Goal: Transaction & Acquisition: Book appointment/travel/reservation

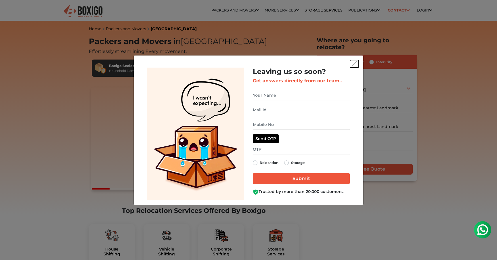
click at [354, 62] on img "get free quote dialog" at bounding box center [354, 63] width 5 height 5
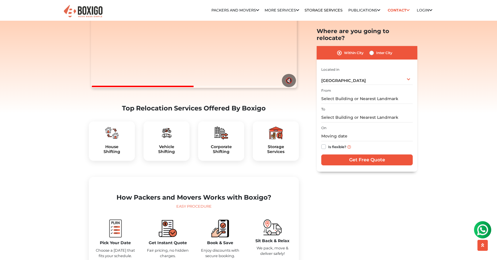
scroll to position [115, 0]
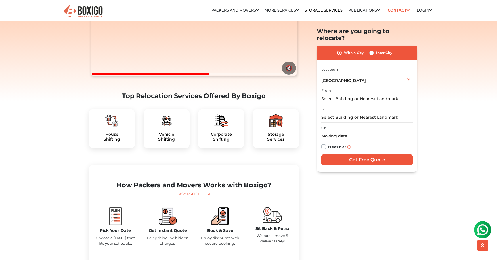
click at [111, 142] on div "House Shifting" at bounding box center [112, 129] width 46 height 40
click at [116, 141] on div "House Shifting" at bounding box center [112, 129] width 46 height 40
click at [119, 142] on h5 "House Shifting" at bounding box center [111, 137] width 37 height 10
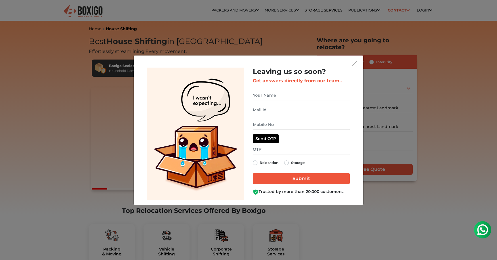
click at [354, 66] on img "get free quote dialog" at bounding box center [354, 63] width 5 height 5
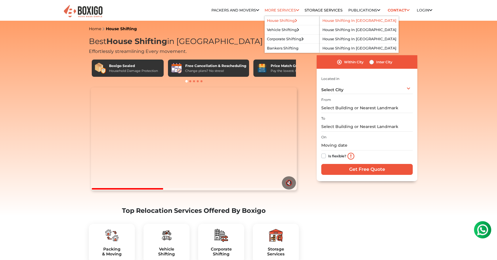
click at [337, 22] on link "House Shifting in bangalore" at bounding box center [359, 20] width 74 height 4
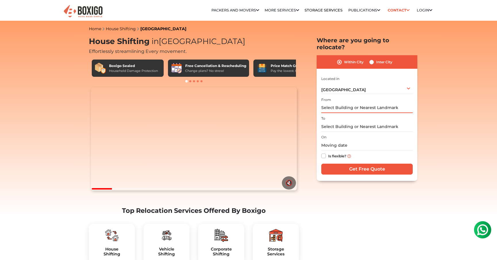
click at [354, 103] on input "text" at bounding box center [366, 108] width 91 height 10
type input "s"
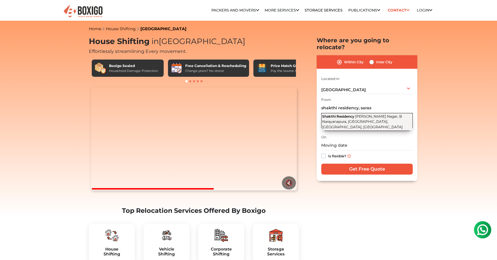
click at [354, 114] on span "Saraswathi Nagar, B Narayanapura, Mahadevapura, Bengaluru, Karnataka" at bounding box center [362, 121] width 81 height 15
type input "Shakthi Residency, Saraswathi Nagar, B Narayanapura, Mahadevapura, Bengaluru, K…"
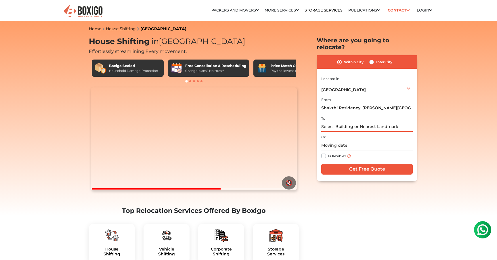
click at [348, 122] on input "text" at bounding box center [366, 127] width 91 height 10
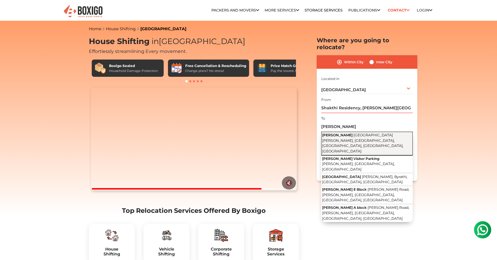
click at [350, 133] on span "Bileshivale Main Road, Hanumanthappa Layout, Kyalasanahalli, Bengaluru, Byrathi…" at bounding box center [362, 143] width 81 height 20
type input "Rohan Upavan, Bileshivale Main Road, Hanumanthappa Layout, Kyalasanahalli, Beng…"
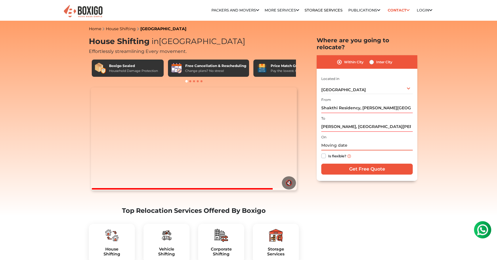
click at [345, 140] on input "text" at bounding box center [366, 145] width 91 height 10
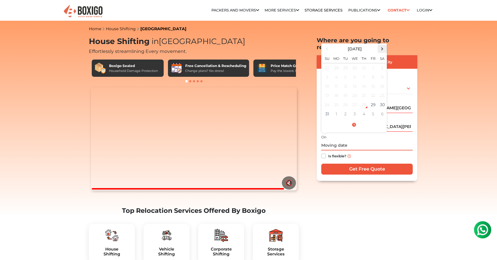
click at [382, 45] on span at bounding box center [382, 49] width 8 height 8
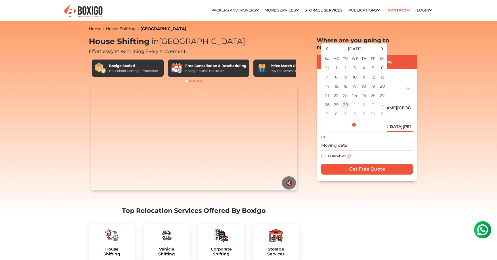
click at [345, 100] on td "30" at bounding box center [345, 104] width 9 height 9
type input "09/30/2025 12:00 AM"
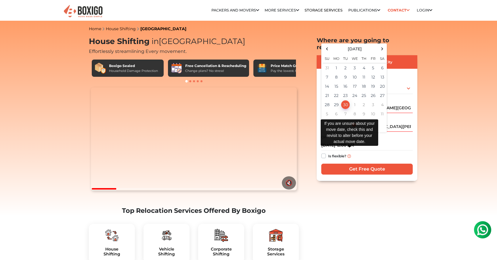
click at [348, 154] on img at bounding box center [348, 155] width 3 height 3
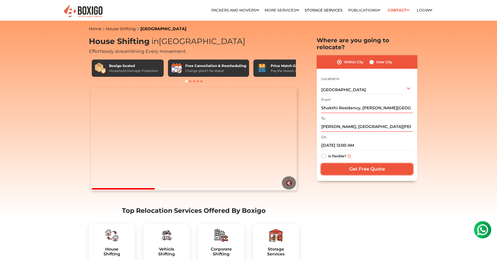
click at [366, 164] on input "Get Free Quote" at bounding box center [366, 169] width 91 height 11
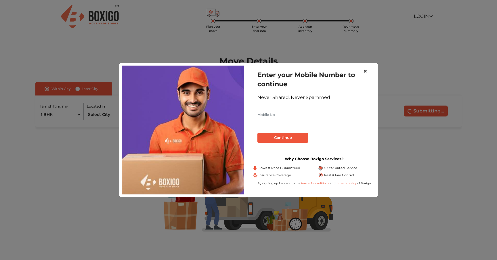
click at [365, 72] on span "×" at bounding box center [365, 71] width 4 height 8
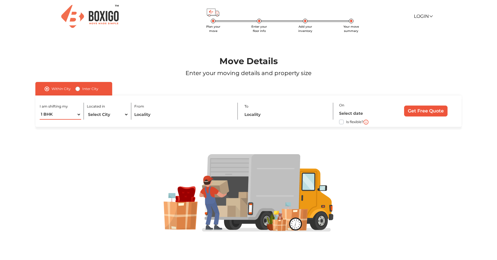
click at [79, 115] on select "1 BHK 2 BHK 3 BHK 3 + BHK FEW ITEMS" at bounding box center [60, 115] width 41 height 10
select select "2 BHK"
click at [40, 110] on select "1 BHK 2 BHK 3 BHK 3 + BHK FEW ITEMS" at bounding box center [60, 115] width 41 height 10
click at [124, 114] on select "Select City Bangalore Bengaluru Bhopal Bhubaneswar Chennai Coimbatore Cuttack D…" at bounding box center [107, 115] width 41 height 10
select select "[GEOGRAPHIC_DATA]"
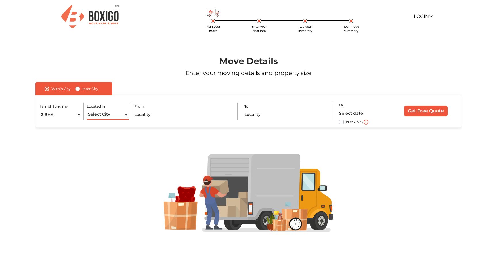
click at [87, 110] on select "Select City Bangalore Bengaluru Bhopal Bhubaneswar Chennai Coimbatore Cuttack D…" at bounding box center [107, 115] width 41 height 10
click at [160, 115] on input "text" at bounding box center [182, 115] width 97 height 10
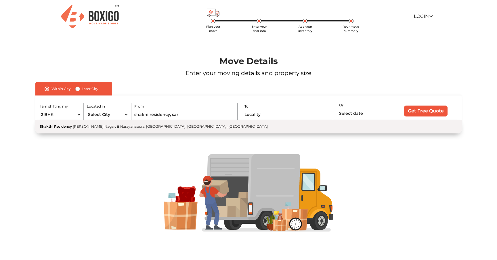
click at [176, 126] on span "Saraswathi Nagar, B Narayanapura, Mahadevapura, Bengaluru, Karnataka" at bounding box center [170, 126] width 195 height 4
type input "Shakthi Residency, Saraswathi Nagar, B Narayanapura, Mahadevapura, Bengaluru, K…"
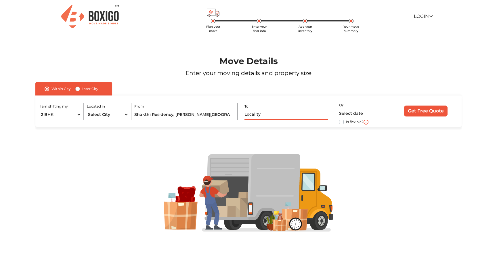
type input "t"
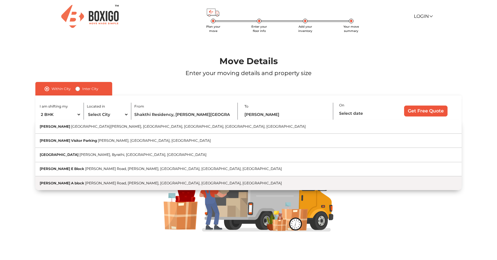
click at [167, 181] on span "Rohan Upavan Road, Rammana Layout, Byrathi, Bengaluru, Karnataka" at bounding box center [183, 183] width 197 height 4
type input "Rohan Upavan A block, Rohan Upavan Road, Rammana Layout, Byrathi, Bengaluru, Ka…"
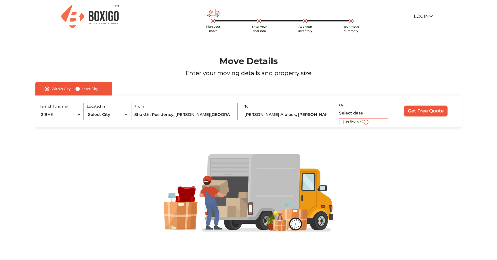
click at [351, 114] on input "text" at bounding box center [363, 113] width 49 height 10
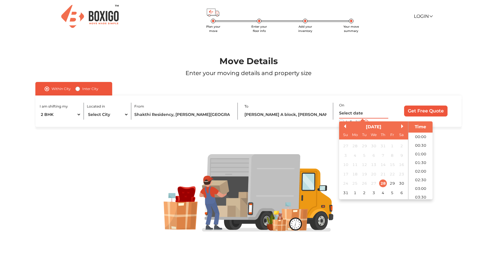
scroll to position [144, 0]
click at [402, 128] on button "Next Month" at bounding box center [403, 126] width 4 height 4
click at [345, 127] on button "Previous Month" at bounding box center [344, 126] width 4 height 4
click at [362, 184] on div "30" at bounding box center [364, 183] width 8 height 8
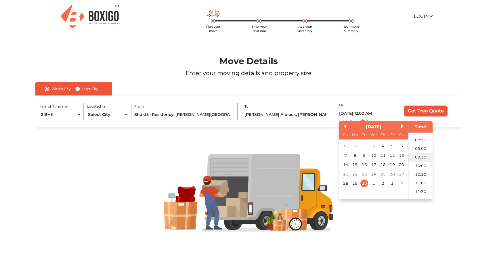
click at [420, 153] on li "09:30" at bounding box center [420, 157] width 24 height 9
type input "30/09/2025 9:30 AM"
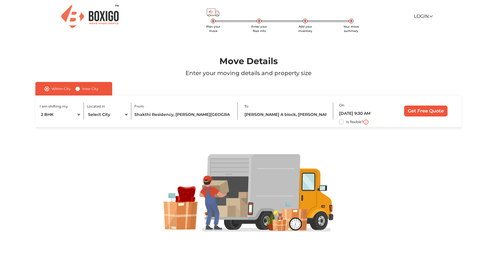
click at [425, 112] on input "Get Free Quote" at bounding box center [425, 111] width 43 height 11
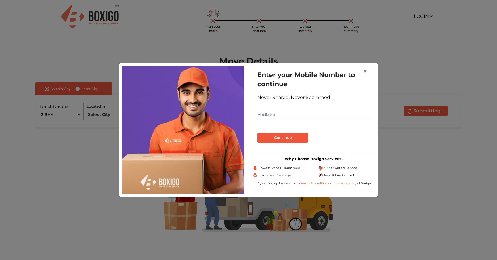
click at [282, 116] on input "text" at bounding box center [313, 114] width 113 height 9
click at [282, 140] on button "Continue" at bounding box center [282, 138] width 51 height 10
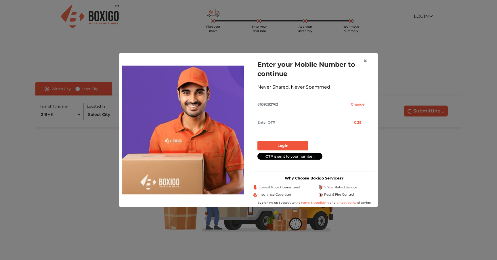
click at [289, 121] on input "text" at bounding box center [300, 122] width 87 height 9
click at [291, 106] on input "8639282762" at bounding box center [300, 104] width 87 height 9
click at [359, 105] on input "Change" at bounding box center [358, 104] width 26 height 9
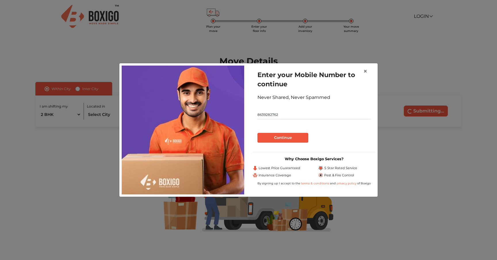
click at [299, 115] on input "8639282762" at bounding box center [313, 114] width 113 height 9
type input "8639282761"
click at [286, 138] on button "Continue" at bounding box center [282, 138] width 51 height 10
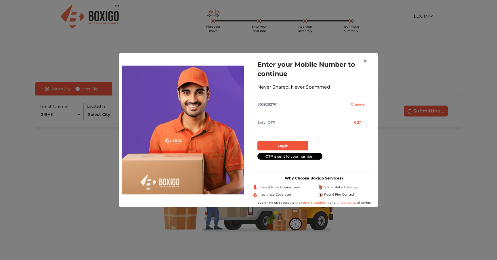
click at [279, 118] on input "text" at bounding box center [300, 122] width 87 height 9
type input "9837"
click at [279, 148] on button "Login" at bounding box center [282, 146] width 51 height 10
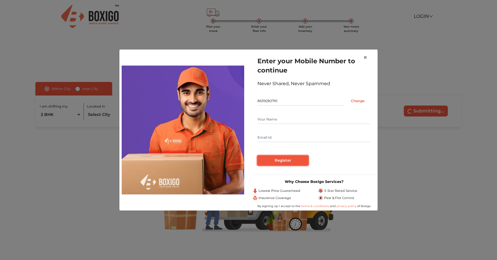
click at [282, 156] on input "Register" at bounding box center [282, 161] width 51 height 10
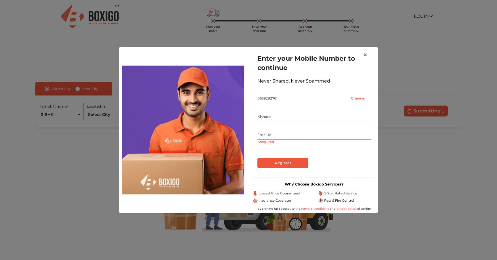
type input "Kishore"
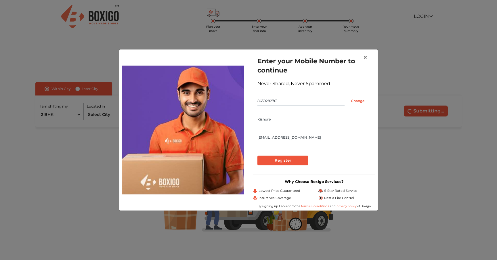
type input "contactkishorereddy2@gmail.com"
click at [281, 159] on input "Register" at bounding box center [282, 161] width 51 height 10
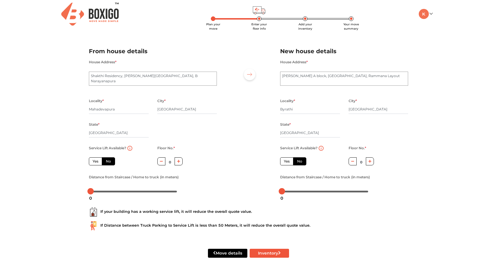
scroll to position [15, 0]
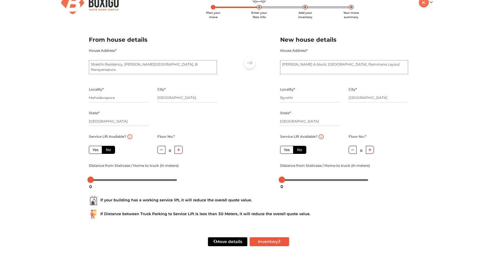
click at [94, 151] on label "Yes" at bounding box center [95, 150] width 13 height 8
click at [94, 151] on input "Yes" at bounding box center [95, 149] width 4 height 4
radio input "true"
click at [109, 148] on label "No" at bounding box center [108, 150] width 13 height 8
click at [109, 148] on input "No" at bounding box center [108, 149] width 4 height 4
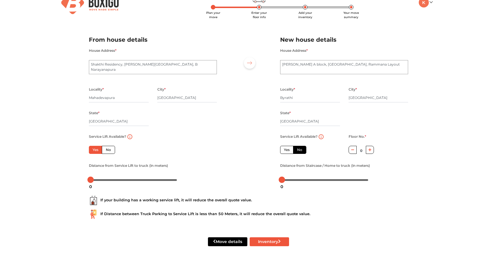
radio input "true"
click at [177, 150] on icon "button" at bounding box center [178, 149] width 3 height 3
type input "3"
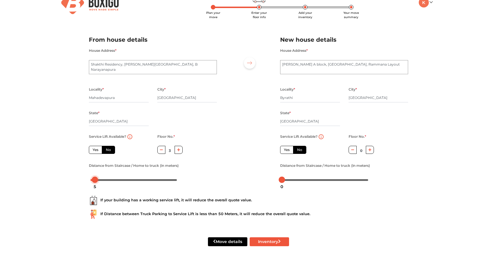
drag, startPoint x: 91, startPoint y: 179, endPoint x: 95, endPoint y: 180, distance: 4.0
click at [95, 180] on div at bounding box center [95, 180] width 6 height 6
click at [53, 154] on div "Plan your move Enter your floor info Add your inventory Your move summary My Mo…" at bounding box center [248, 123] width 497 height 274
click at [284, 150] on label "Yes" at bounding box center [286, 150] width 13 height 8
click at [284, 150] on input "Yes" at bounding box center [286, 149] width 4 height 4
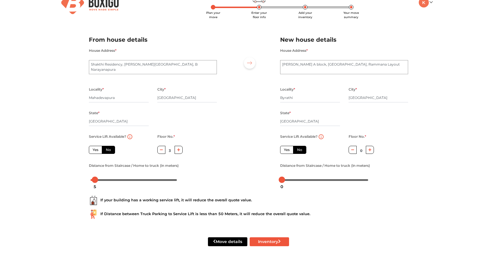
radio input "true"
radio input "false"
click at [285, 180] on div at bounding box center [284, 180] width 6 height 6
click at [265, 243] on button "Inventory" at bounding box center [269, 241] width 39 height 9
radio input "true"
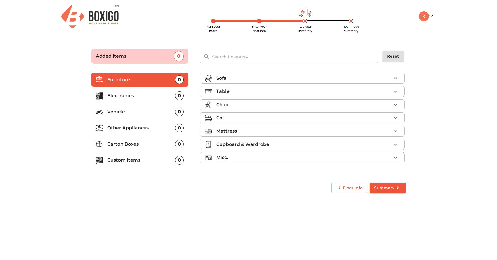
click at [394, 77] on icon "button" at bounding box center [395, 78] width 7 height 7
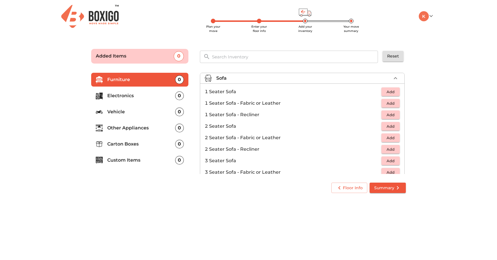
click at [394, 77] on icon "button" at bounding box center [395, 78] width 7 height 7
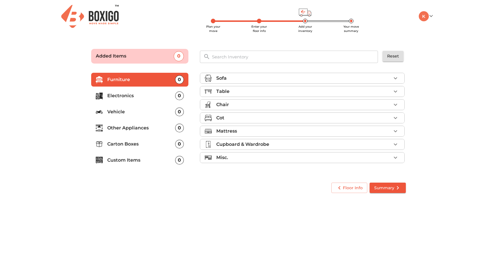
click at [394, 91] on icon "button" at bounding box center [395, 92] width 3 height 2
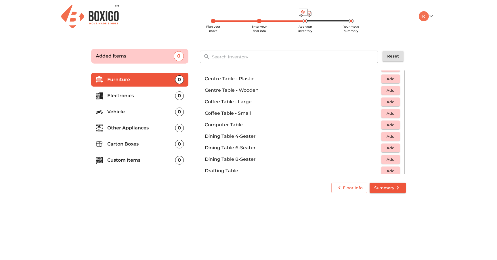
scroll to position [62, 0]
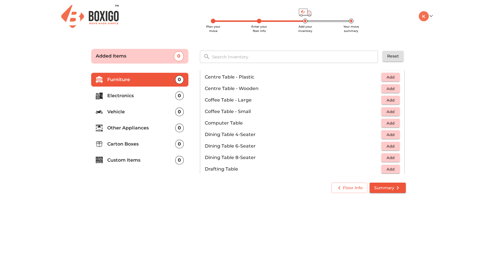
click at [387, 121] on span "Add" at bounding box center [390, 123] width 13 height 7
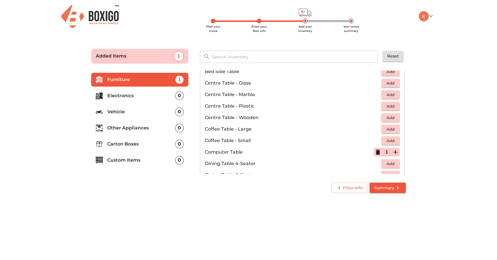
scroll to position [0, 0]
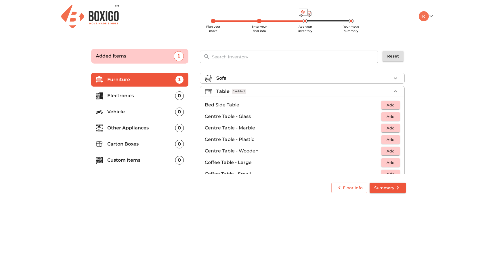
click at [395, 90] on icon "button" at bounding box center [395, 91] width 7 height 7
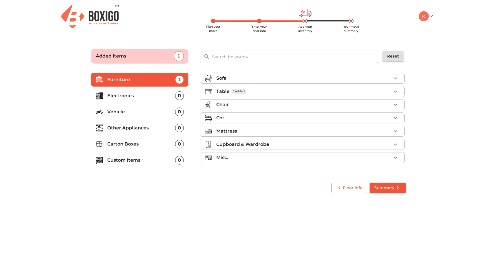
click at [399, 104] on button "button" at bounding box center [395, 104] width 9 height 9
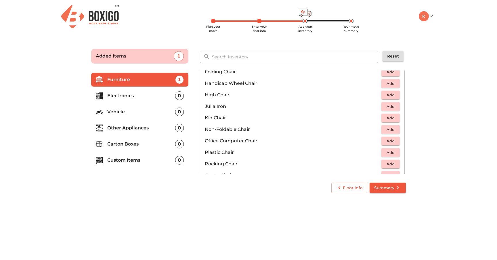
scroll to position [147, 0]
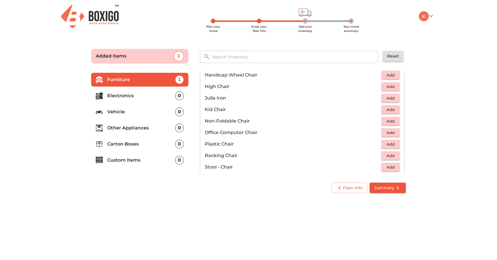
click at [390, 131] on span "Add" at bounding box center [390, 132] width 13 height 7
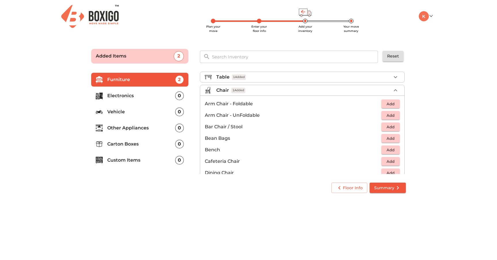
scroll to position [5, 0]
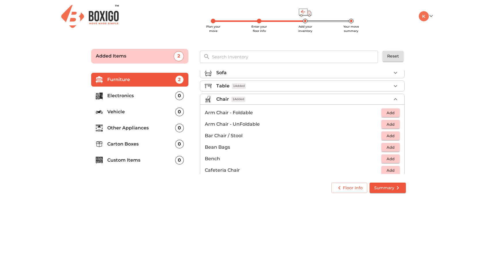
click at [398, 98] on icon "button" at bounding box center [395, 99] width 7 height 7
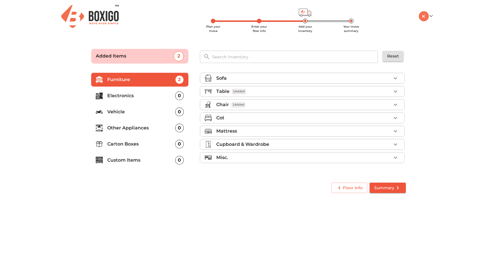
scroll to position [0, 0]
click at [394, 116] on icon "button" at bounding box center [395, 117] width 7 height 7
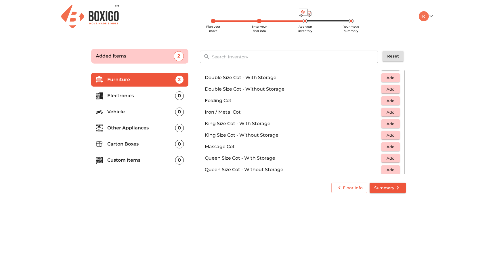
scroll to position [115, 0]
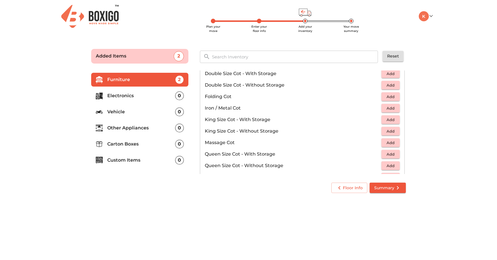
click at [389, 118] on span "Add" at bounding box center [390, 119] width 13 height 7
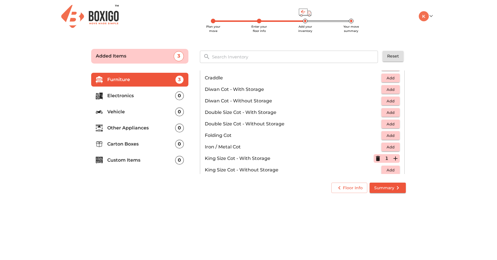
scroll to position [75, 0]
click at [390, 136] on span "Add" at bounding box center [390, 136] width 13 height 7
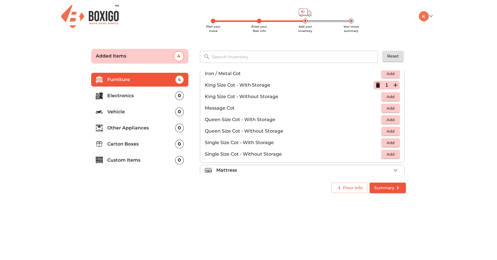
scroll to position [164, 0]
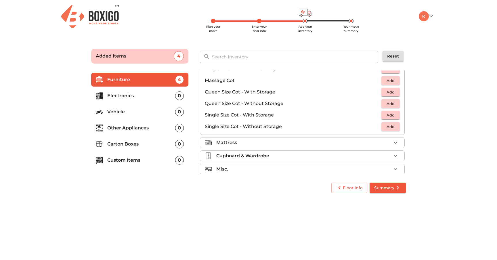
click at [396, 142] on icon "button" at bounding box center [395, 142] width 7 height 7
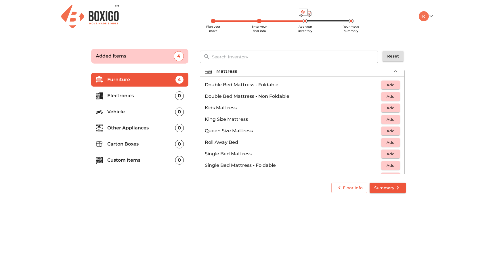
scroll to position [59, 0]
click at [390, 97] on span "Add" at bounding box center [390, 97] width 13 height 7
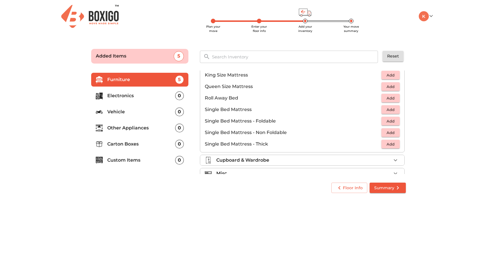
scroll to position [114, 0]
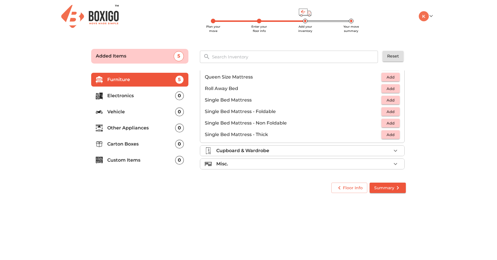
click at [394, 164] on icon "button" at bounding box center [395, 163] width 7 height 7
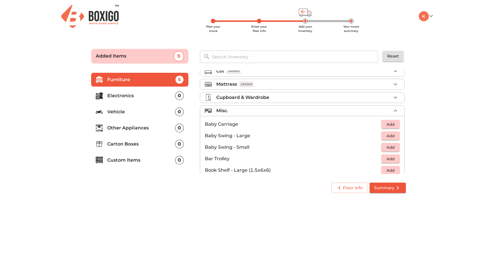
scroll to position [45, 0]
click at [397, 110] on icon "button" at bounding box center [395, 112] width 7 height 7
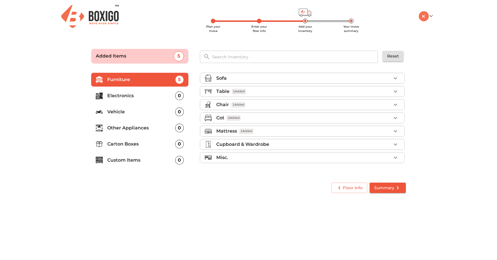
scroll to position [0, 0]
click at [149, 96] on p "Electronics" at bounding box center [141, 95] width 68 height 7
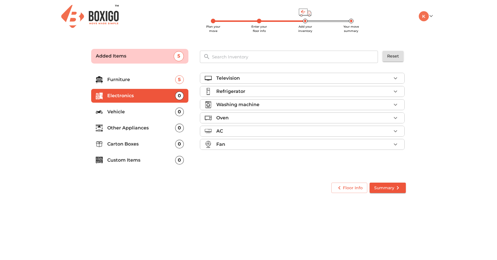
click at [386, 77] on div "Television" at bounding box center [303, 78] width 175 height 7
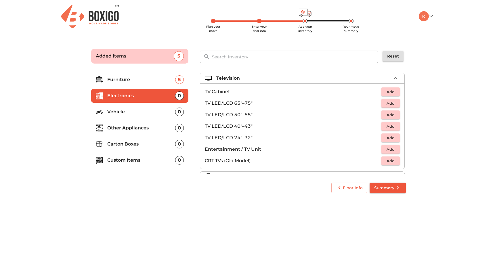
click at [389, 114] on span "Add" at bounding box center [390, 115] width 13 height 7
click at [396, 78] on icon "button" at bounding box center [395, 78] width 3 height 2
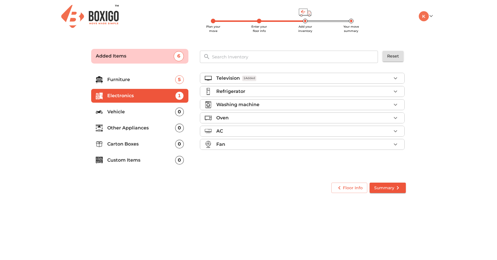
click at [396, 90] on icon "button" at bounding box center [395, 91] width 7 height 7
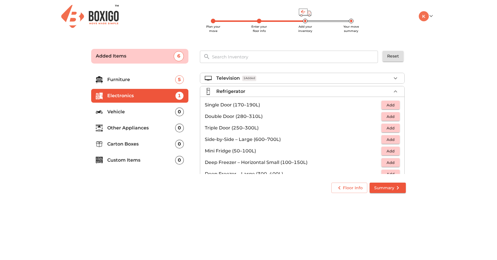
click at [388, 116] on span "Add" at bounding box center [390, 116] width 13 height 7
click at [394, 93] on icon "button" at bounding box center [395, 91] width 7 height 7
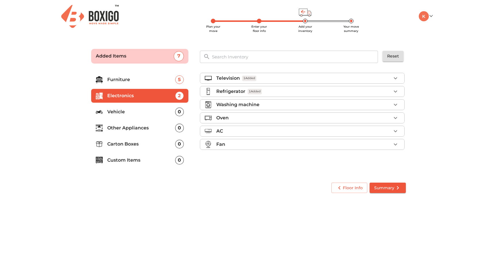
click at [393, 102] on icon "button" at bounding box center [395, 104] width 7 height 7
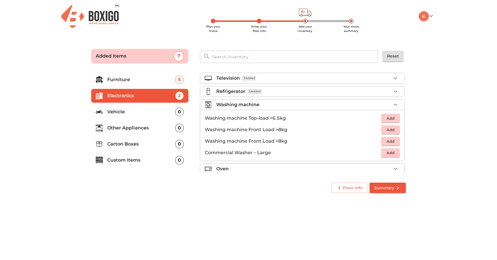
click at [389, 130] on span "Add" at bounding box center [390, 130] width 13 height 7
click at [395, 106] on icon "button" at bounding box center [395, 104] width 7 height 7
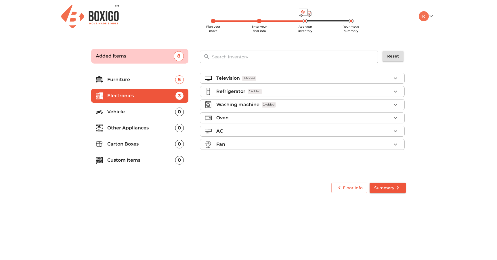
click at [114, 113] on p "Vehicle" at bounding box center [141, 111] width 68 height 7
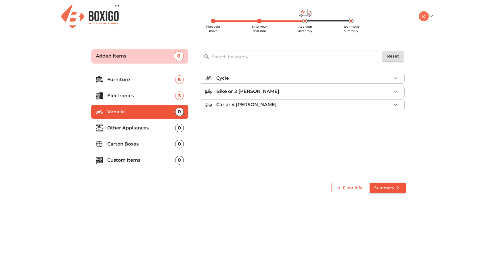
click at [395, 93] on icon "button" at bounding box center [395, 91] width 7 height 7
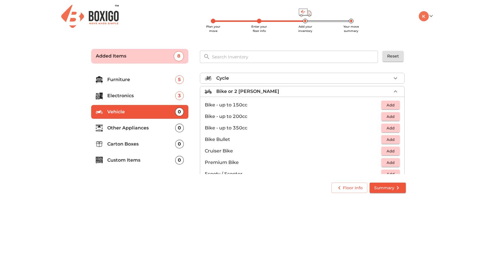
click at [395, 93] on icon "button" at bounding box center [395, 91] width 7 height 7
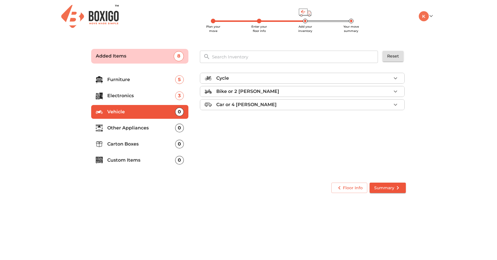
click at [140, 129] on p "Other Appliances" at bounding box center [141, 128] width 68 height 7
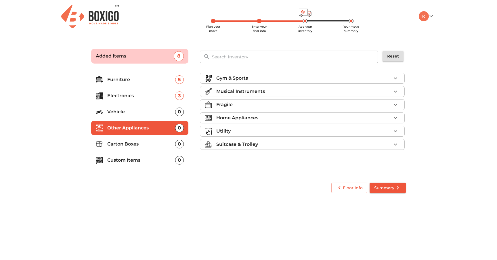
click at [395, 104] on icon "button" at bounding box center [395, 104] width 7 height 7
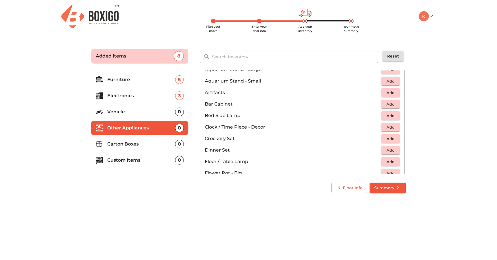
scroll to position [77, 0]
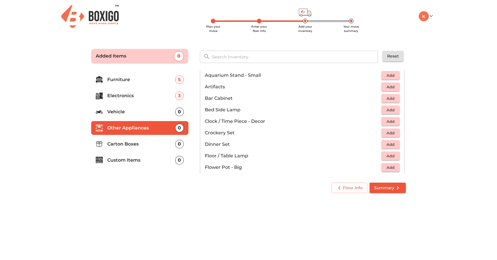
click at [389, 121] on span "Add" at bounding box center [390, 121] width 13 height 7
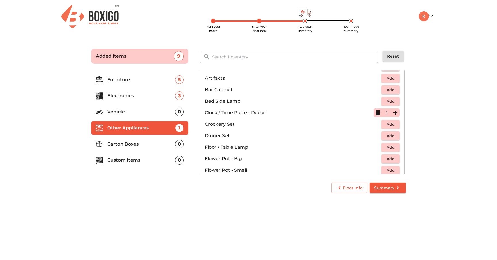
scroll to position [87, 0]
click at [391, 134] on span "Add" at bounding box center [390, 135] width 13 height 7
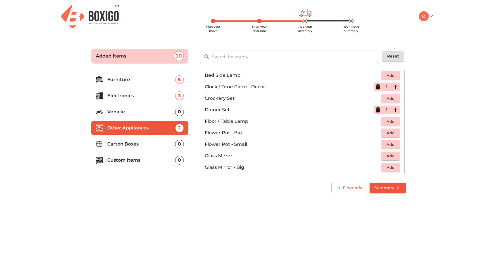
scroll to position [113, 0]
click at [388, 142] on span "Add" at bounding box center [390, 143] width 13 height 7
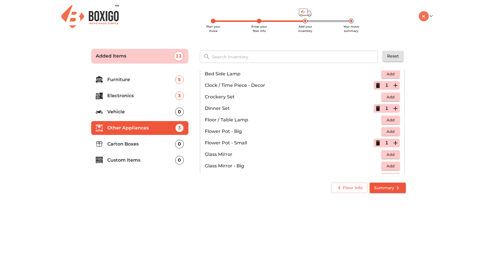
click at [395, 142] on icon "button" at bounding box center [395, 143] width 4 height 4
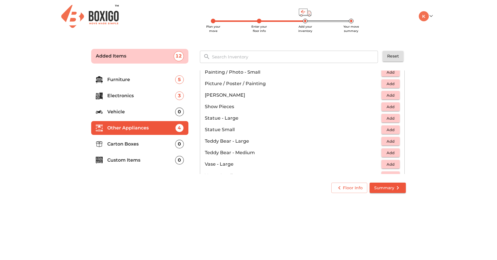
scroll to position [293, 0]
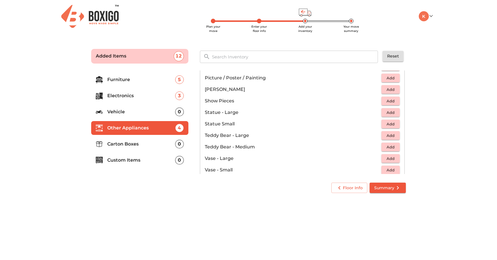
click at [389, 124] on span "Add" at bounding box center [390, 124] width 13 height 7
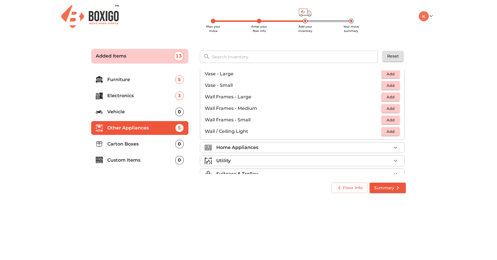
scroll to position [378, 0]
click at [394, 132] on span "Add" at bounding box center [390, 131] width 13 height 7
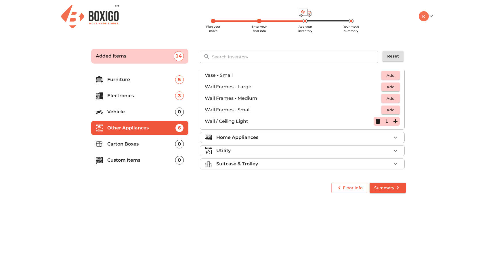
click at [395, 136] on icon "button" at bounding box center [395, 137] width 7 height 7
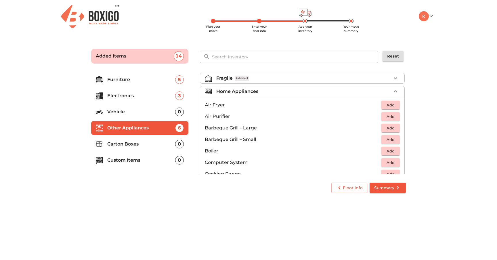
scroll to position [28, 0]
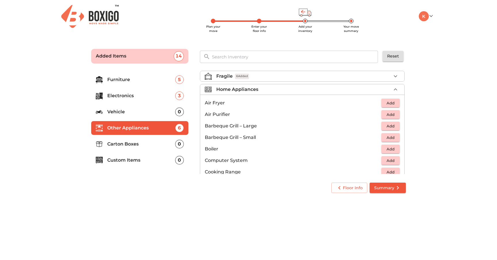
click at [390, 103] on span "Add" at bounding box center [390, 103] width 13 height 7
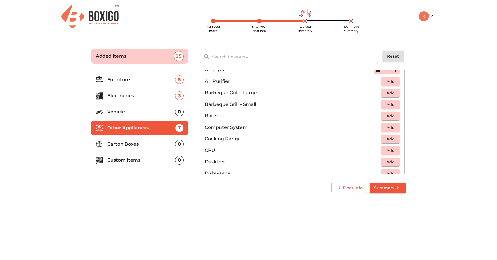
scroll to position [66, 0]
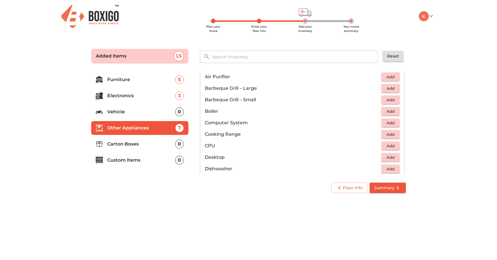
click at [386, 123] on span "Add" at bounding box center [390, 123] width 13 height 7
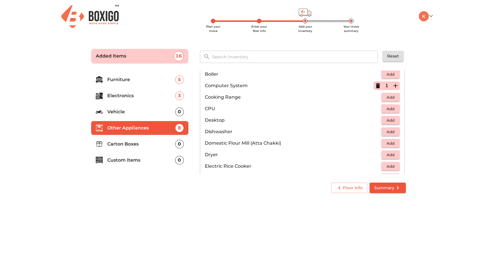
scroll to position [104, 0]
click at [378, 85] on icon "button" at bounding box center [378, 84] width 4 height 5
click at [390, 120] on span "Add" at bounding box center [390, 119] width 13 height 7
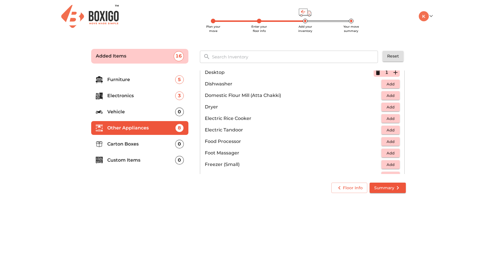
scroll to position [154, 0]
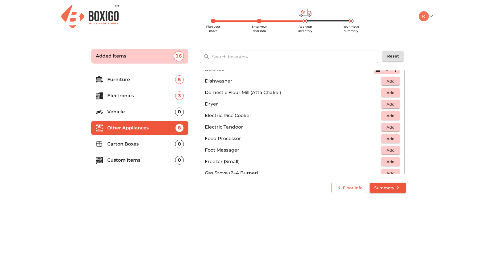
click at [392, 115] on span "Add" at bounding box center [390, 115] width 13 height 7
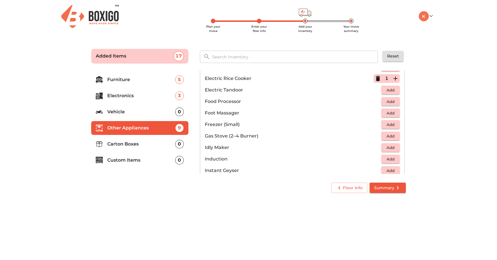
scroll to position [192, 0]
click at [394, 134] on span "Add" at bounding box center [390, 135] width 13 height 7
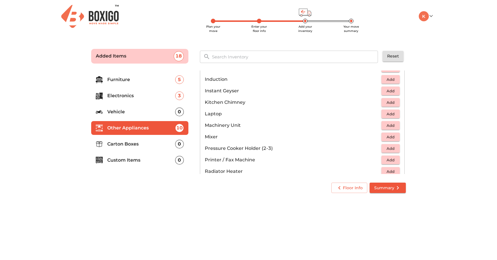
scroll to position [271, 0]
click at [388, 137] on span "Add" at bounding box center [390, 136] width 13 height 7
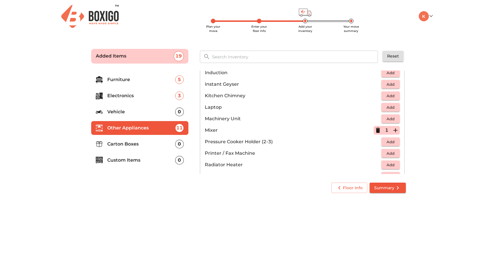
scroll to position [281, 0]
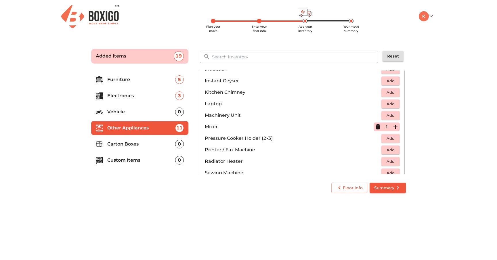
click at [388, 137] on span "Add" at bounding box center [390, 138] width 13 height 7
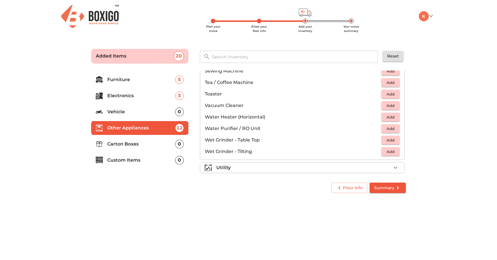
scroll to position [393, 0]
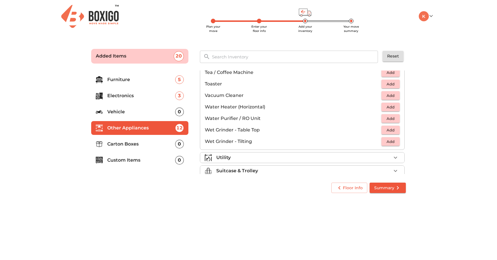
click at [382, 155] on div "Utility" at bounding box center [303, 157] width 175 height 7
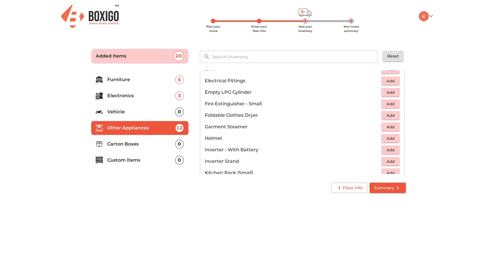
scroll to position [224, 0]
click at [390, 92] on span "Add" at bounding box center [390, 93] width 13 height 7
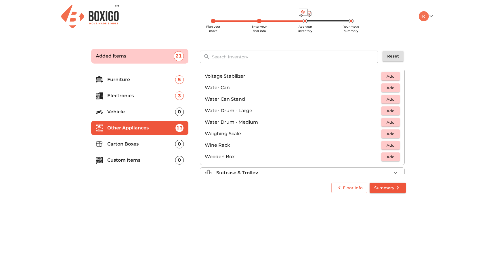
scroll to position [423, 0]
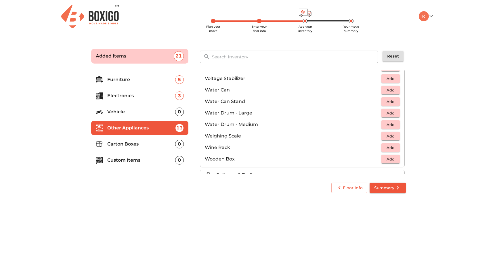
click at [386, 91] on span "Add" at bounding box center [390, 90] width 13 height 7
click at [386, 123] on span "Add" at bounding box center [390, 125] width 13 height 7
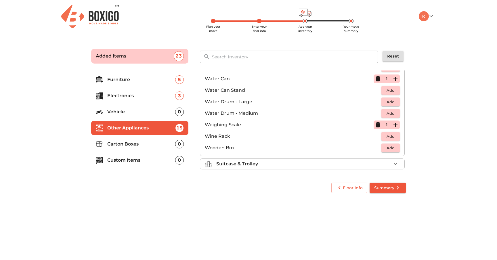
click at [372, 162] on div "Suitcase & Trolley" at bounding box center [303, 163] width 175 height 7
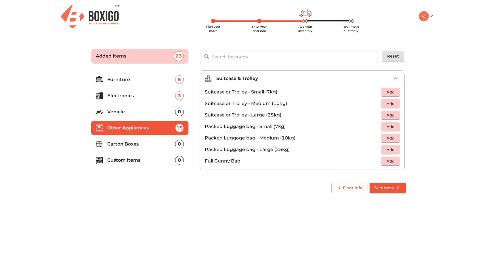
scroll to position [66, 0]
click at [389, 115] on span "Add" at bounding box center [390, 115] width 13 height 7
click at [395, 114] on icon "button" at bounding box center [395, 115] width 7 height 7
click at [378, 115] on icon "button" at bounding box center [378, 115] width 4 height 1
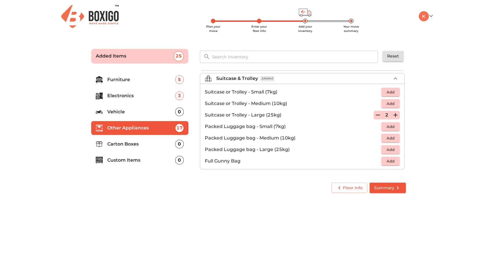
click at [378, 115] on icon "button" at bounding box center [378, 115] width 4 height 1
click at [395, 114] on icon "button" at bounding box center [395, 115] width 7 height 7
click at [393, 149] on span "Add" at bounding box center [390, 149] width 13 height 7
click at [397, 149] on icon "button" at bounding box center [395, 150] width 4 height 4
click at [394, 159] on span "Add" at bounding box center [390, 161] width 13 height 7
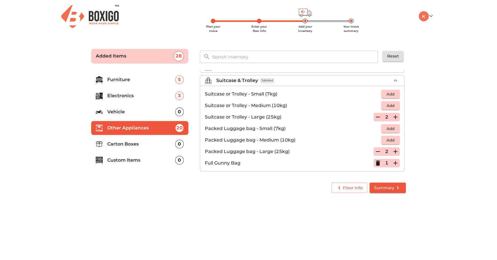
scroll to position [65, 0]
click at [395, 116] on icon "button" at bounding box center [395, 116] width 4 height 4
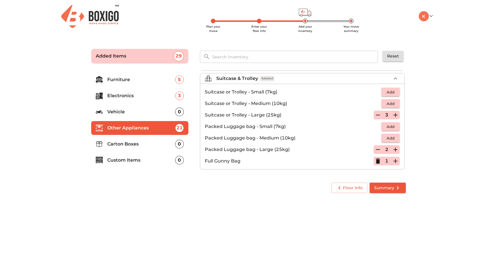
click at [136, 145] on p "Carton Boxes" at bounding box center [141, 144] width 68 height 7
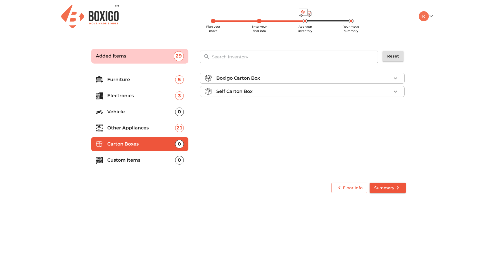
scroll to position [0, 0]
click at [396, 91] on icon "button" at bounding box center [395, 92] width 3 height 2
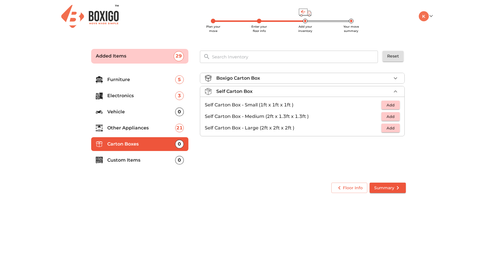
click at [390, 106] on span "Add" at bounding box center [390, 105] width 13 height 7
click at [395, 105] on icon "button" at bounding box center [395, 105] width 4 height 4
click at [397, 91] on icon "button" at bounding box center [395, 91] width 7 height 7
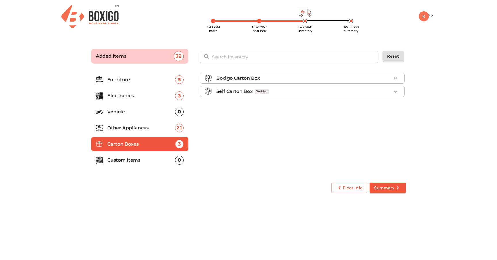
click at [397, 81] on button "button" at bounding box center [395, 78] width 9 height 9
click at [391, 92] on span "Add" at bounding box center [390, 92] width 13 height 7
click at [395, 91] on icon "button" at bounding box center [395, 92] width 4 height 4
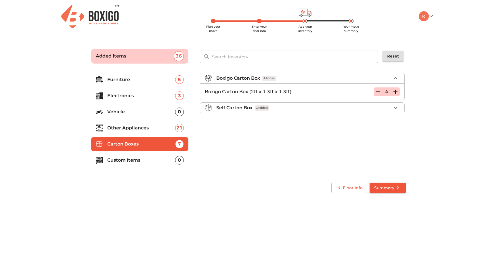
click at [395, 91] on icon "button" at bounding box center [395, 92] width 4 height 4
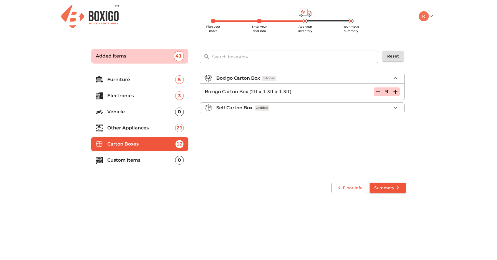
click at [395, 91] on icon "button" at bounding box center [395, 92] width 4 height 4
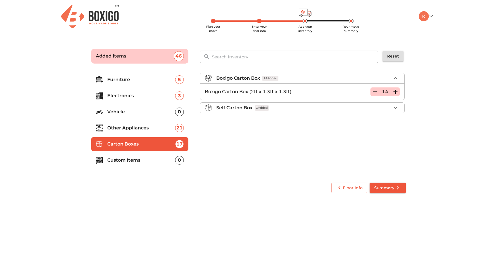
click at [395, 91] on icon "button" at bounding box center [395, 92] width 4 height 4
click at [394, 77] on icon "button" at bounding box center [395, 78] width 7 height 7
click at [131, 159] on p "Custom Items" at bounding box center [141, 160] width 68 height 7
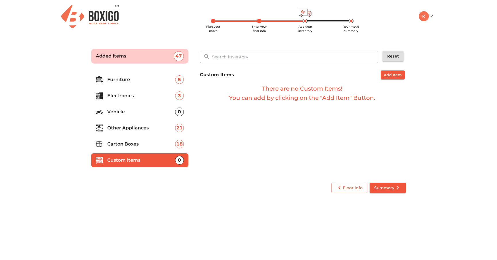
click at [392, 189] on span "Summary" at bounding box center [387, 187] width 27 height 7
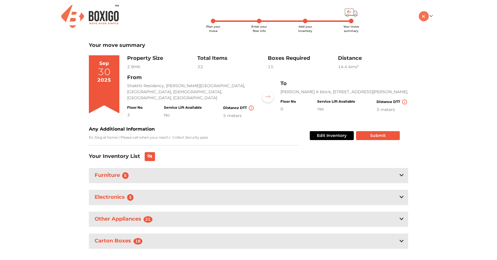
scroll to position [9, 0]
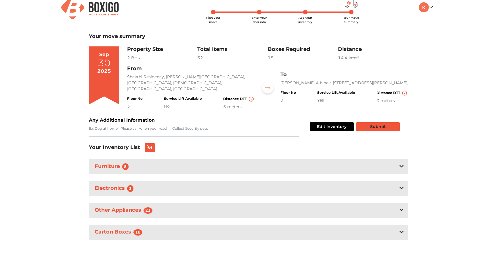
click at [382, 125] on button "Submit" at bounding box center [378, 126] width 44 height 9
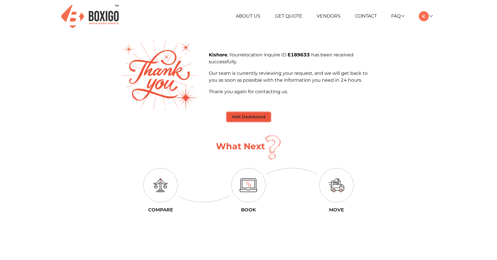
click at [250, 118] on button "Visit Dashboard" at bounding box center [248, 116] width 43 height 9
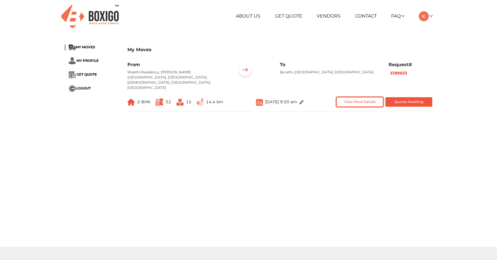
click at [364, 97] on button "View Move Details" at bounding box center [359, 101] width 47 height 9
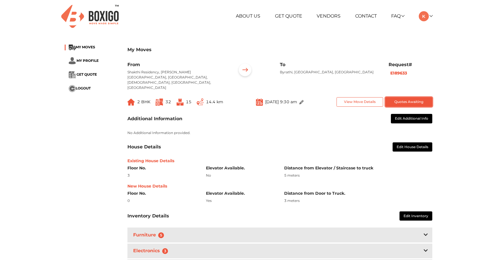
click at [399, 97] on button "Quotes Awaiting" at bounding box center [408, 101] width 47 height 9
click at [431, 17] on link at bounding box center [426, 15] width 14 height 5
click at [442, 45] on link "Make Estimate" at bounding box center [442, 46] width 46 height 11
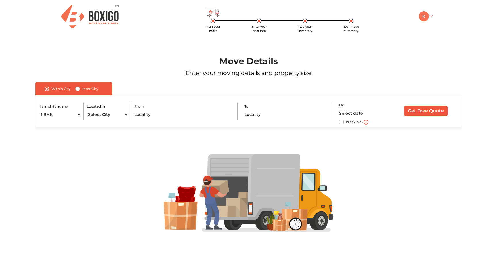
click at [426, 14] on img at bounding box center [424, 16] width 10 height 10
click at [433, 25] on link "My Moves" at bounding box center [442, 24] width 46 height 11
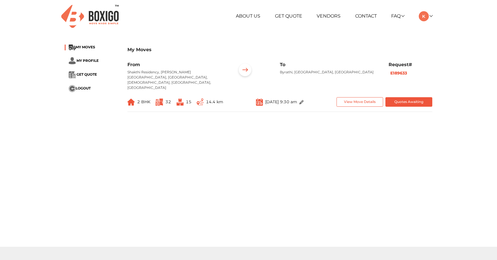
click at [369, 97] on button "View Move Details" at bounding box center [359, 101] width 47 height 9
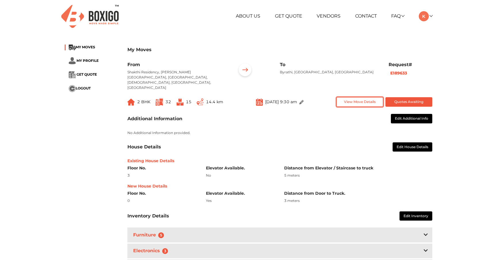
click at [408, 97] on button "Quotes Awaiting" at bounding box center [408, 101] width 47 height 9
click at [410, 97] on button "Quotes Awaiting" at bounding box center [408, 101] width 47 height 9
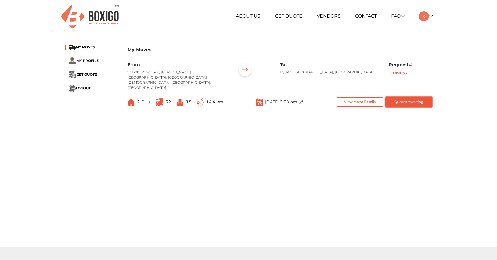
click at [397, 97] on button "Quotes Awaiting" at bounding box center [408, 101] width 47 height 9
click at [378, 97] on button "View Move Details" at bounding box center [359, 101] width 47 height 9
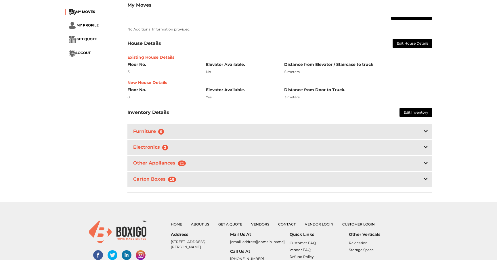
scroll to position [109, 0]
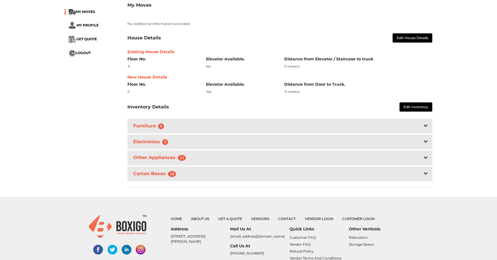
click at [453, 90] on div "My Moves MY MOVES MY PROFILE GET QUOTE LOGOUT My Moves From Shakthi Residency, …" at bounding box center [248, 64] width 497 height 266
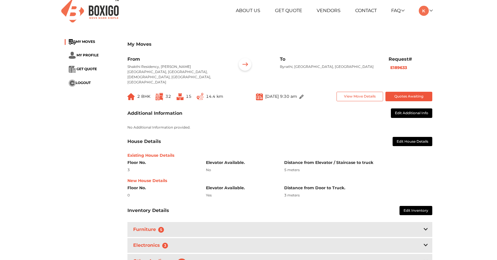
scroll to position [0, 0]
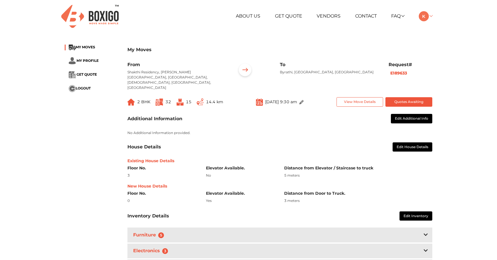
click at [432, 16] on link at bounding box center [426, 15] width 14 height 5
click at [401, 142] on button "Edit House Details" at bounding box center [413, 146] width 40 height 9
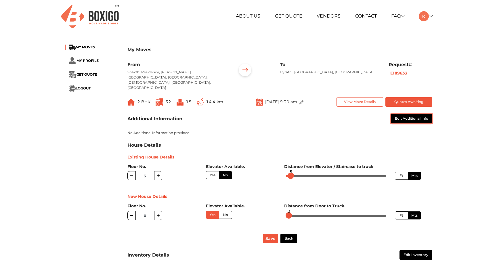
click at [415, 114] on button "Edit Additional Info" at bounding box center [411, 118] width 41 height 9
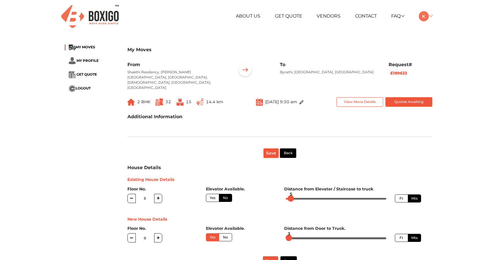
click at [431, 17] on link at bounding box center [426, 15] width 14 height 5
click at [439, 47] on link "Make Estimate" at bounding box center [442, 46] width 46 height 11
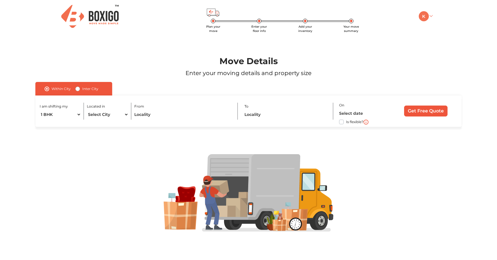
click at [429, 15] on img at bounding box center [424, 16] width 10 height 10
click at [434, 23] on link "My Moves" at bounding box center [442, 24] width 46 height 11
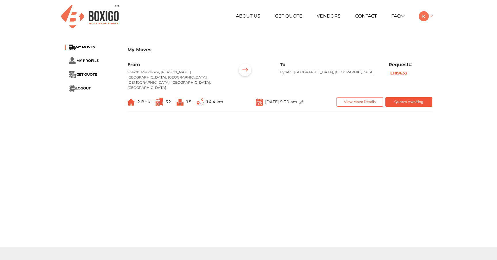
click at [425, 16] on img at bounding box center [424, 16] width 10 height 10
click at [430, 34] on link "My Profile" at bounding box center [442, 35] width 46 height 11
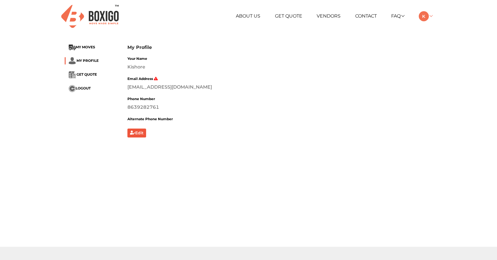
click at [424, 14] on img at bounding box center [424, 16] width 10 height 10
click at [430, 26] on link "My Moves" at bounding box center [442, 24] width 46 height 11
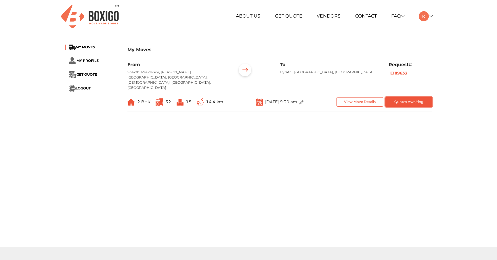
click at [412, 97] on button "Quotes Awaiting" at bounding box center [408, 101] width 47 height 9
